Goal: Find specific page/section: Find specific page/section

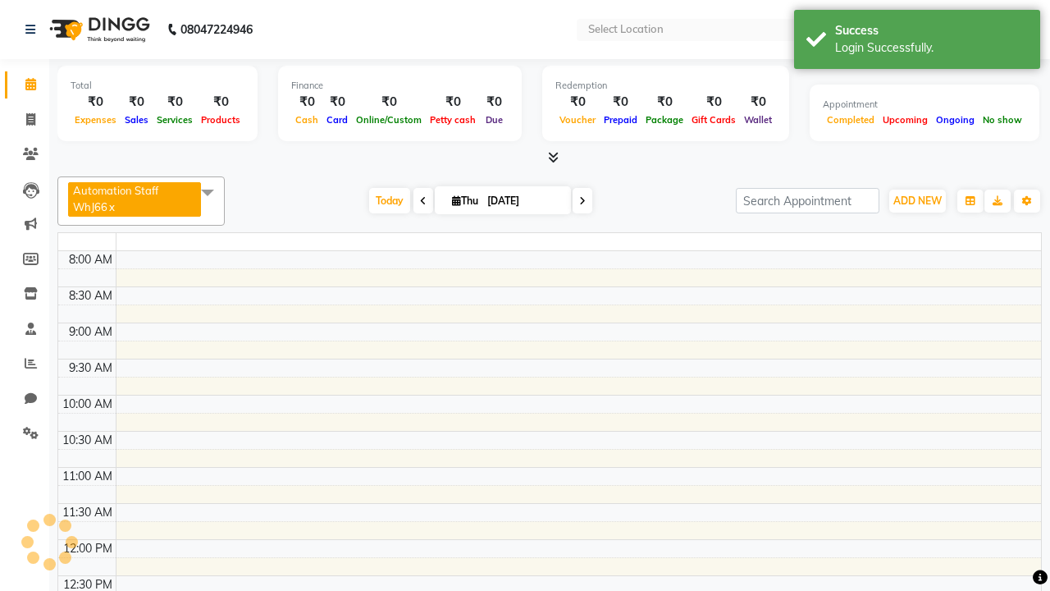
select select "en"
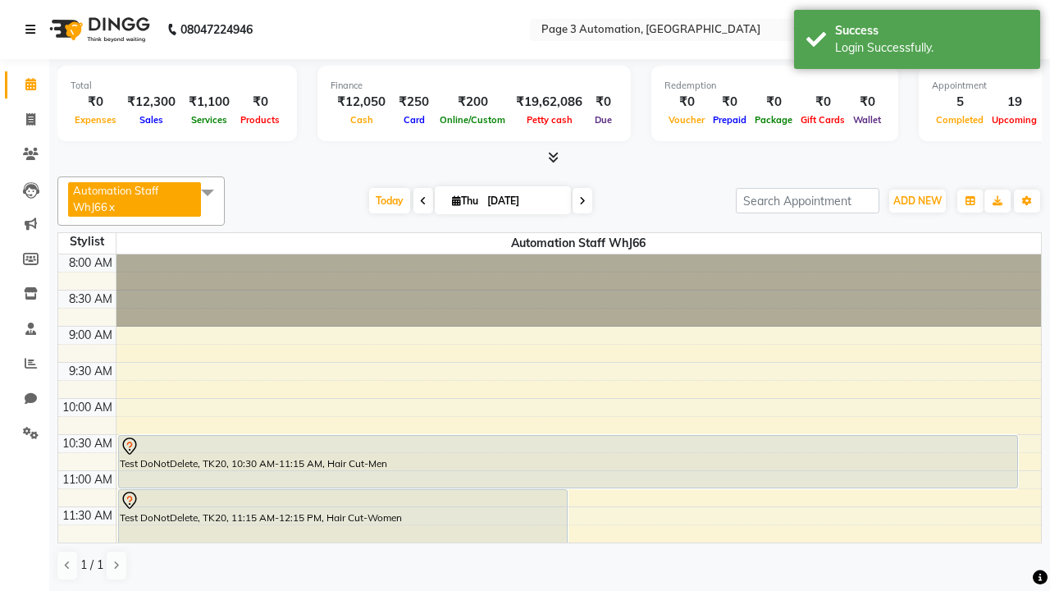
click at [34, 30] on icon at bounding box center [30, 29] width 10 height 11
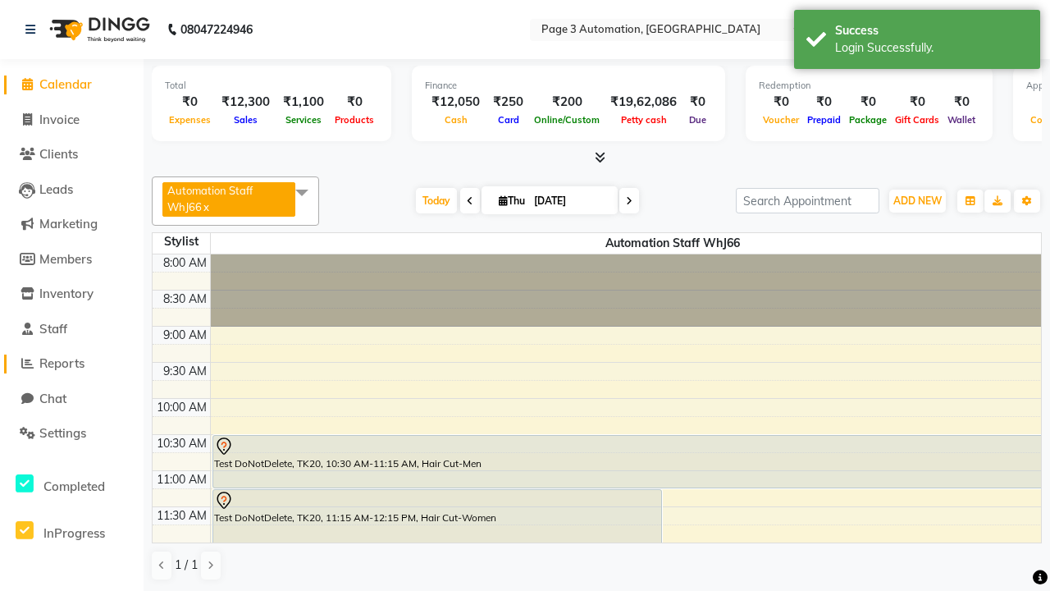
click at [71, 364] on span "Reports" at bounding box center [61, 363] width 45 height 16
